Goal: Communication & Community: Answer question/provide support

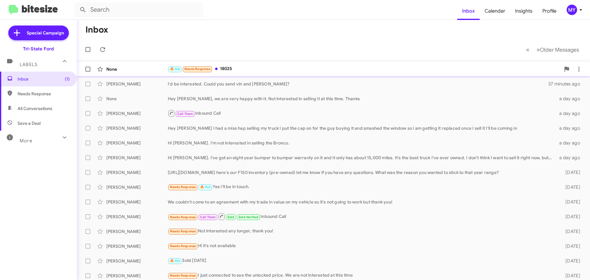
click at [247, 71] on div "🔥 Hot Needs Response 18025" at bounding box center [364, 68] width 393 height 7
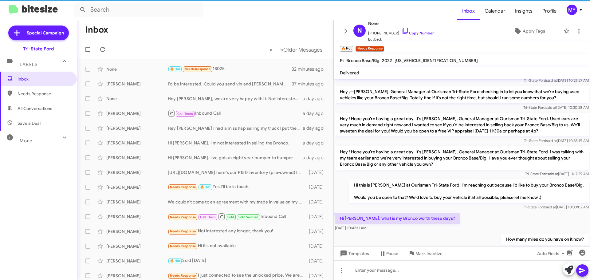
scroll to position [131, 0]
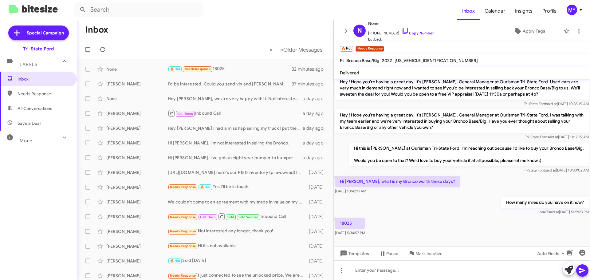
click at [420, 60] on span "[US_VEHICLE_IDENTIFICATION_NUMBER]" at bounding box center [436, 61] width 83 height 6
copy span "[US_VEHICLE_IDENTIFICATION_NUMBER]"
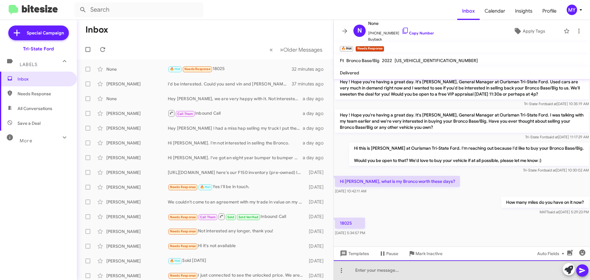
click at [381, 276] on div at bounding box center [462, 270] width 256 height 20
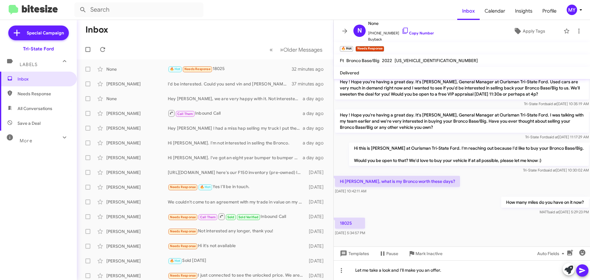
click at [584, 274] on span at bounding box center [582, 270] width 7 height 12
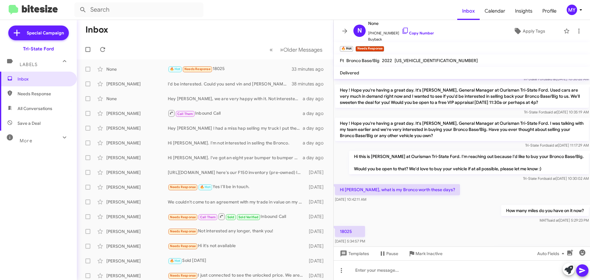
scroll to position [153, 0]
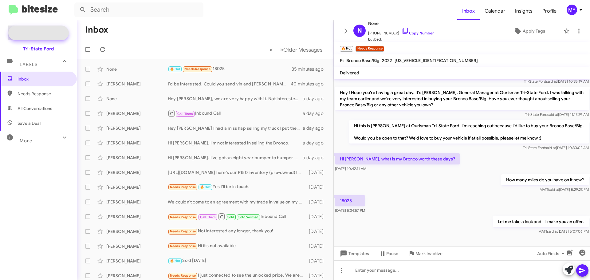
click at [54, 34] on span "Special Campaign" at bounding box center [45, 33] width 37 height 6
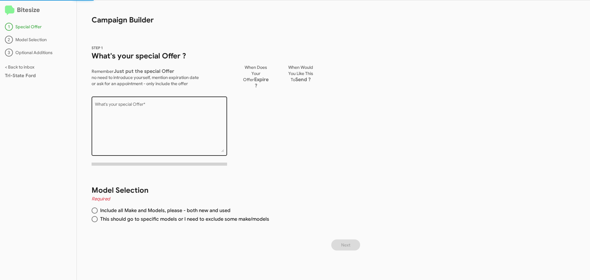
click at [114, 107] on textarea "What's your special Offer *" at bounding box center [159, 127] width 129 height 50
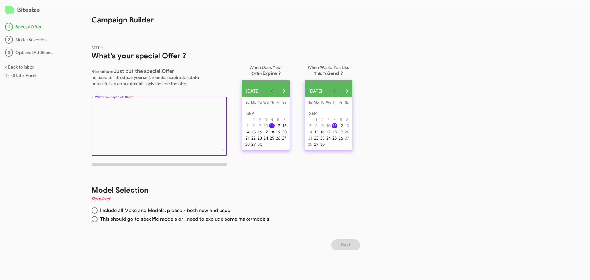
click at [344, 134] on div "19" at bounding box center [341, 132] width 6 height 6
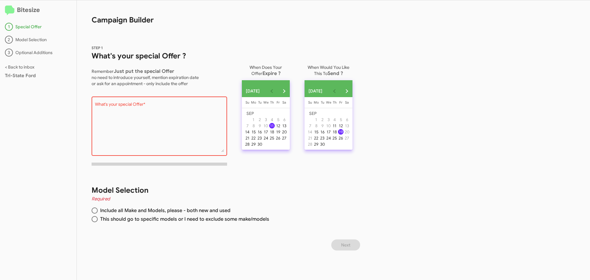
click at [170, 113] on textarea "What's your special Offer *" at bounding box center [159, 127] width 129 height 50
type textarea "S"
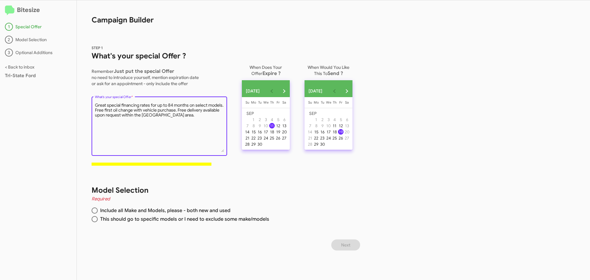
type textarea "Great special financing rates for up to 84 months on select models. Free first …"
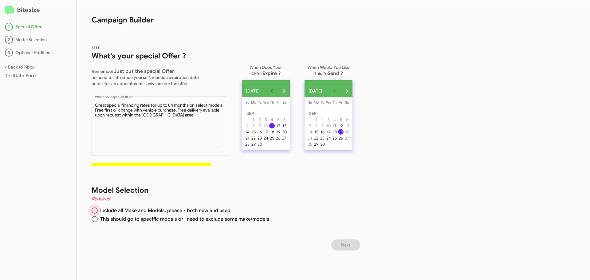
click at [95, 211] on span at bounding box center [95, 210] width 6 height 6
click at [95, 211] on input "Include all Make and Models, please - both new and used" at bounding box center [95, 210] width 6 height 6
radio input "true"
click at [348, 243] on span "Next" at bounding box center [345, 244] width 9 height 11
click at [261, 147] on div "30" at bounding box center [260, 144] width 6 height 6
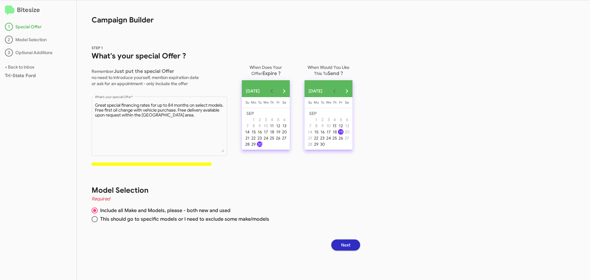
click at [337, 127] on div "11" at bounding box center [335, 126] width 6 height 6
click at [344, 128] on div "12" at bounding box center [341, 126] width 6 height 6
click at [350, 246] on span "Next" at bounding box center [345, 244] width 9 height 11
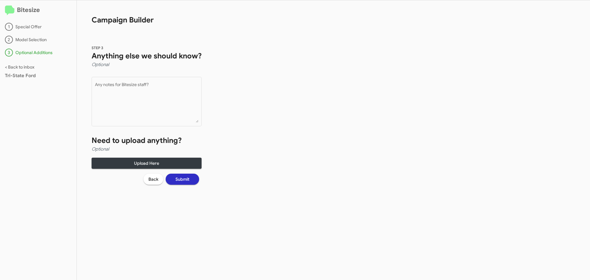
click at [191, 179] on button "Submit" at bounding box center [182, 179] width 33 height 11
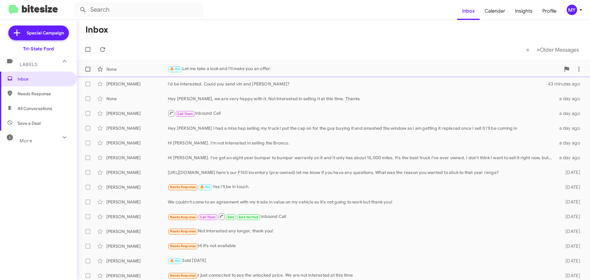
click at [254, 71] on div "🔥 Hot Let me take a look and I'll make you an offer." at bounding box center [364, 68] width 393 height 7
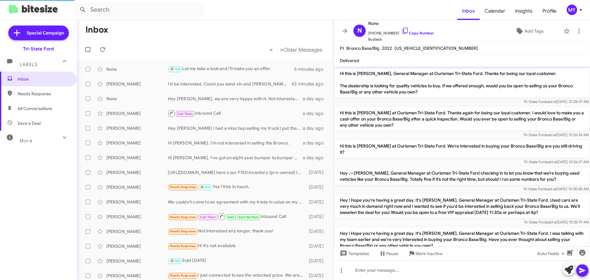
scroll to position [116, 0]
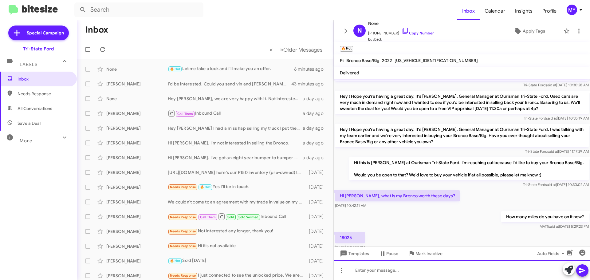
click at [400, 269] on div at bounding box center [462, 270] width 256 height 20
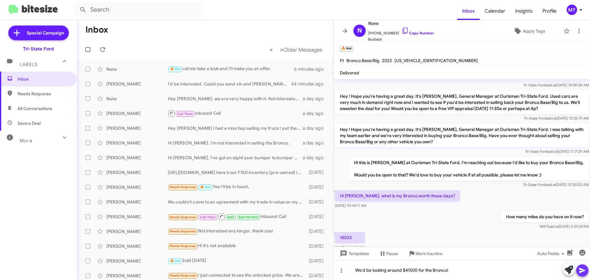
click at [584, 269] on icon at bounding box center [582, 270] width 7 height 7
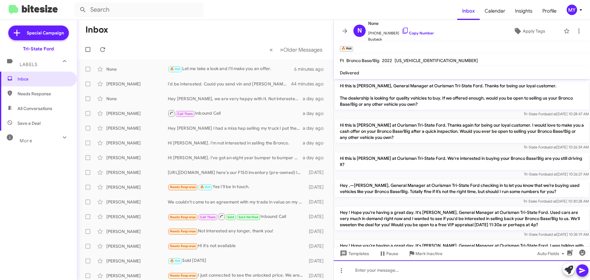
scroll to position [175, 0]
